Goal: Information Seeking & Learning: Find specific fact

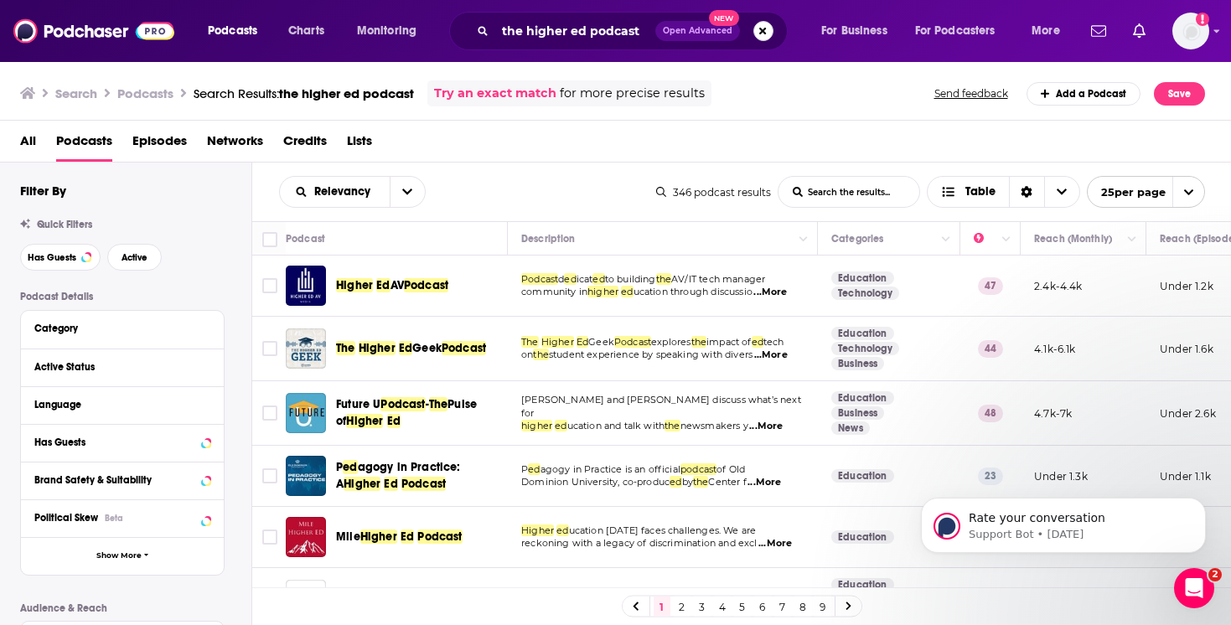
drag, startPoint x: 760, startPoint y: 30, endPoint x: 689, endPoint y: 34, distance: 71.3
click at [760, 30] on button "Search podcasts, credits, & more..." at bounding box center [763, 31] width 20 height 20
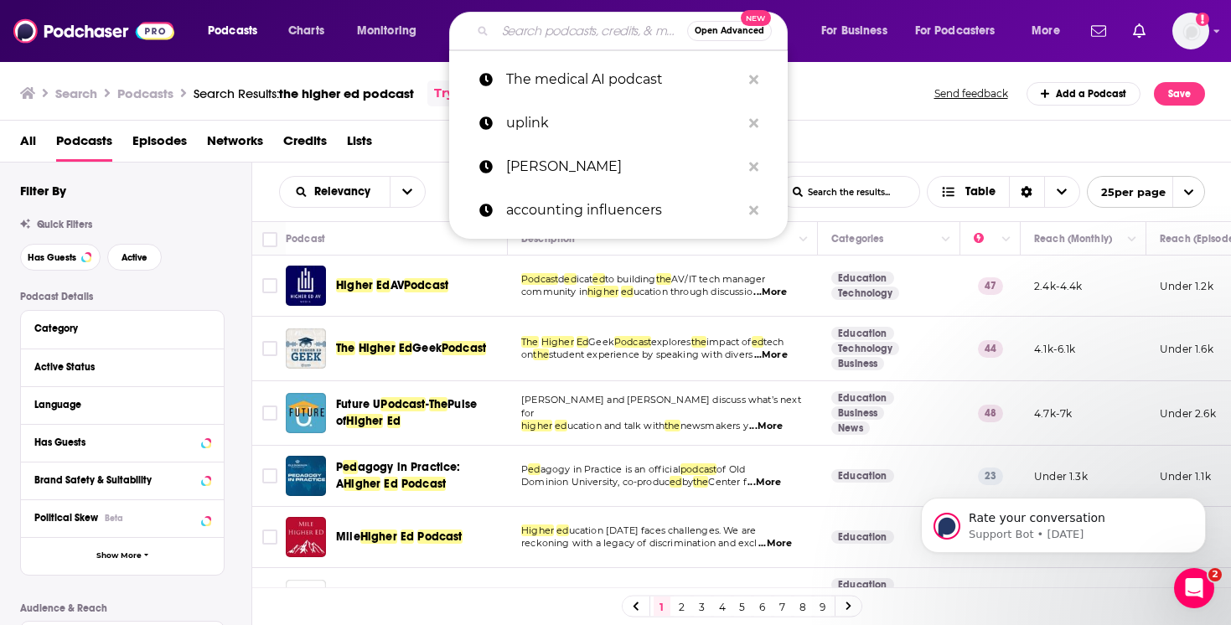
click at [576, 31] on input "Search podcasts, credits, & more..." at bounding box center [591, 31] width 192 height 27
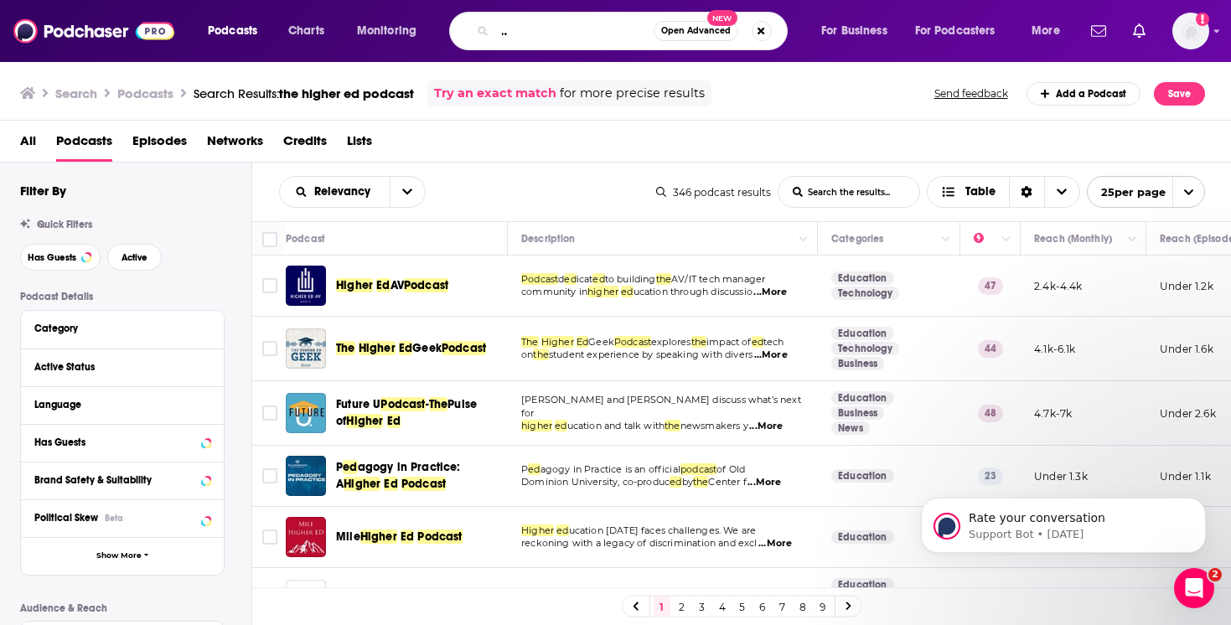
scroll to position [0, 140]
type input "bringing the human back to human resources"
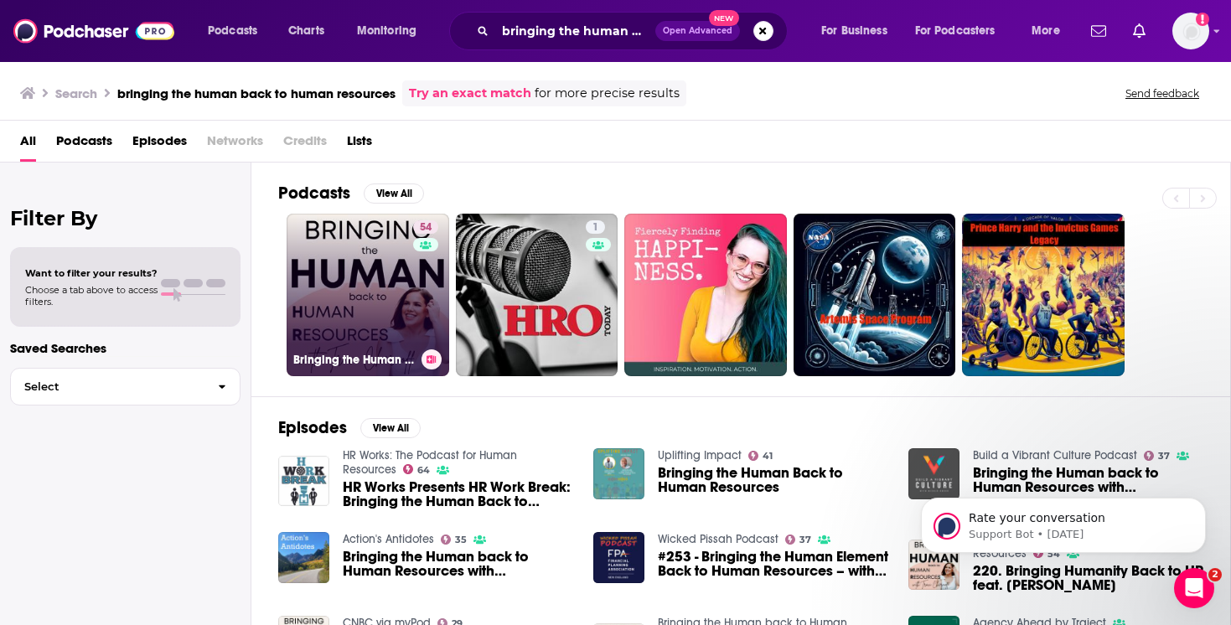
click at [346, 287] on link "54 Bringing the Human back to Human Resources" at bounding box center [367, 295] width 163 height 163
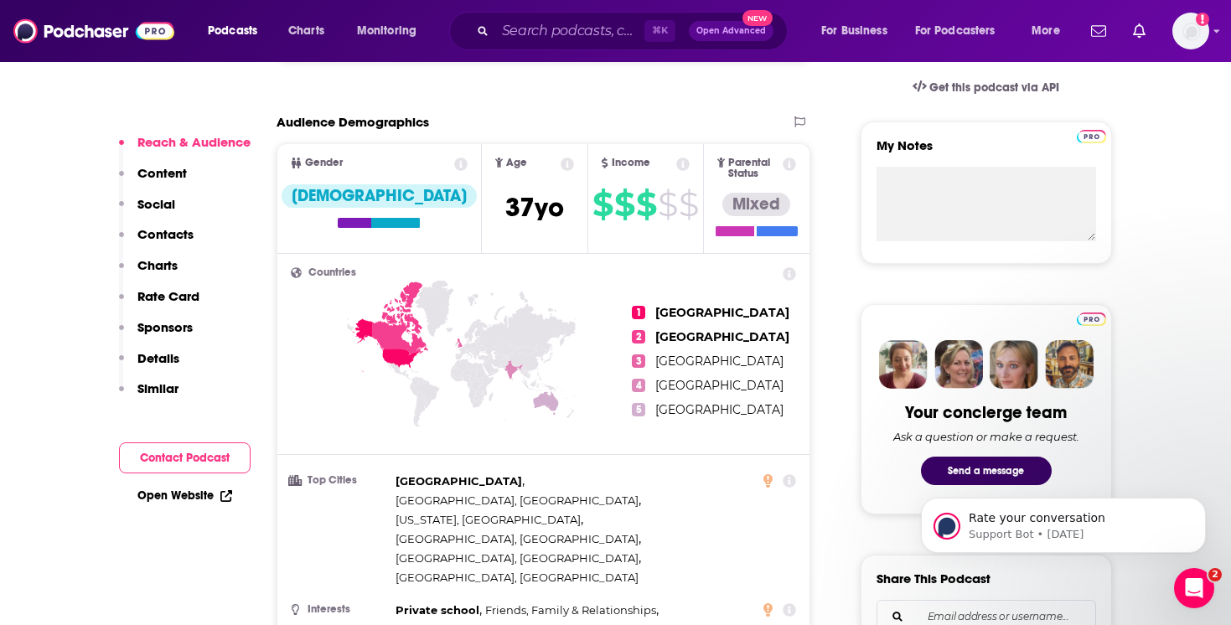
scroll to position [551, 0]
